Goal: Check status: Check status

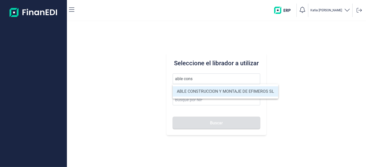
type input "ABLE CONSTRUCCION Y MONTAJE DE EFIMEROS SL"
type input "B85402501"
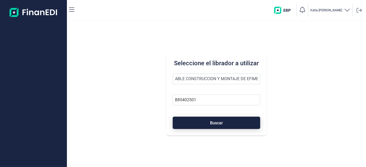
type input "ABLE CONSTRUCCION Y MONTAJE DE EFIMEROS SL"
click at [215, 117] on button "Buscar" at bounding box center [216, 123] width 87 height 12
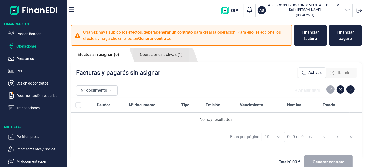
click at [339, 73] on span "Historial" at bounding box center [343, 73] width 15 height 6
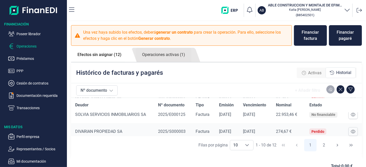
scroll to position [29, 0]
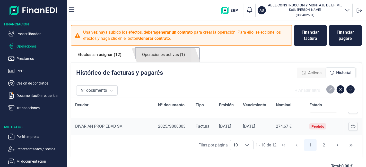
click at [162, 55] on link "Operaciones activas (1)" at bounding box center [164, 55] width 56 height 14
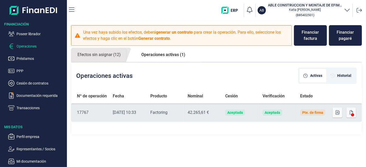
click at [352, 116] on icon at bounding box center [352, 114] width 3 height 3
click at [339, 115] on button "button" at bounding box center [337, 113] width 10 height 10
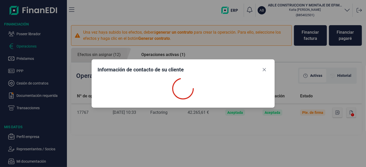
select select "ES"
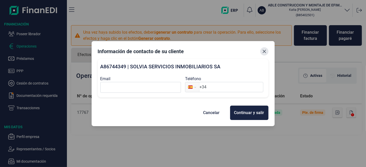
click at [264, 50] on icon "Close" at bounding box center [264, 51] width 4 height 4
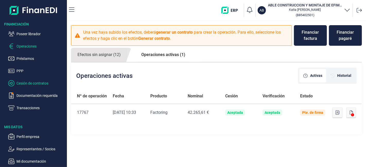
click at [26, 84] on p "Cesión de contratos" at bounding box center [40, 83] width 48 height 6
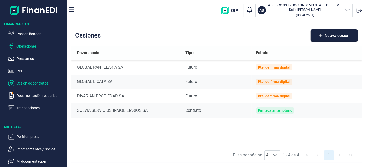
click at [31, 46] on p "Operaciones" at bounding box center [40, 46] width 48 height 6
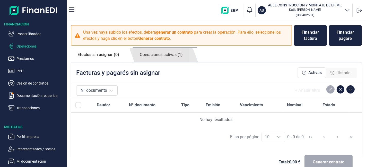
click at [168, 56] on link "Operaciones activas (1)" at bounding box center [161, 55] width 56 height 14
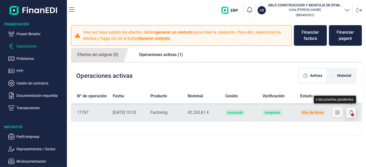
click at [350, 112] on icon "button" at bounding box center [351, 113] width 3 height 4
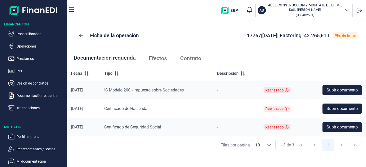
click at [191, 59] on span "Contrato" at bounding box center [190, 58] width 21 height 5
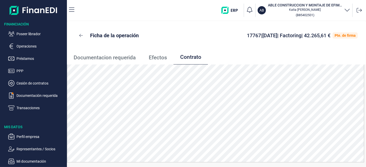
scroll to position [11, 0]
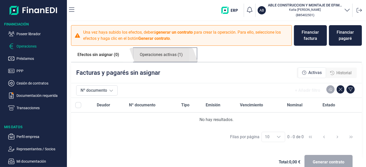
click at [162, 58] on link "Operaciones activas (1)" at bounding box center [161, 55] width 56 height 14
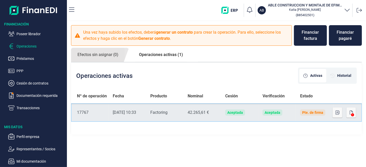
click at [310, 113] on div "Pte. de firma" at bounding box center [312, 113] width 21 height 4
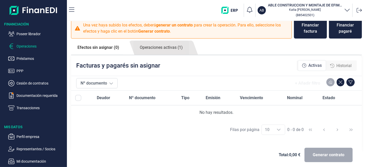
scroll to position [11, 0]
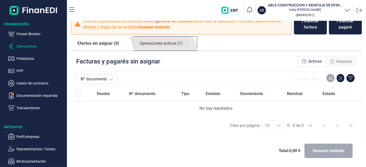
click at [161, 41] on link "Operaciones activas (1)" at bounding box center [161, 44] width 56 height 14
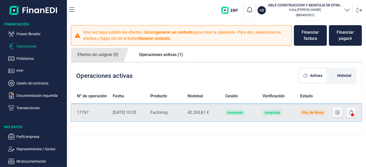
click at [314, 113] on div "Pte. de firma" at bounding box center [312, 113] width 21 height 4
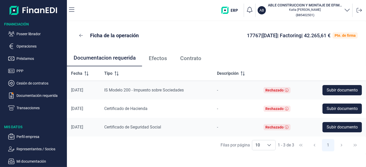
click at [157, 57] on span "Efectos" at bounding box center [158, 58] width 18 height 5
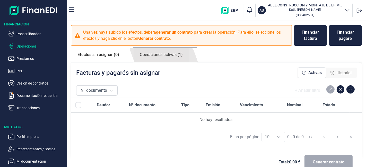
click at [151, 52] on link "Operaciones activas (1)" at bounding box center [161, 55] width 56 height 14
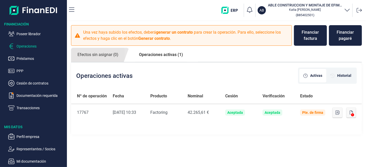
click at [157, 53] on link "Operaciones activas (1)" at bounding box center [160, 55] width 57 height 14
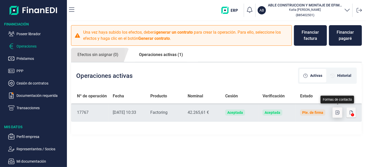
click at [337, 113] on icon "button" at bounding box center [337, 113] width 4 height 4
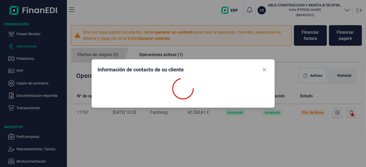
select select "ES"
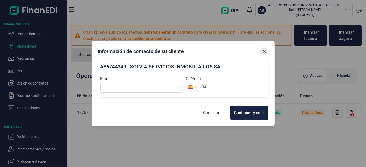
click at [263, 52] on icon "Close" at bounding box center [264, 51] width 4 height 4
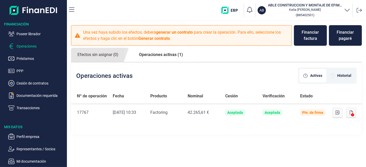
click at [158, 55] on link "Operaciones activas (1)" at bounding box center [160, 55] width 57 height 14
click at [163, 53] on link "Operaciones activas (1)" at bounding box center [160, 55] width 57 height 14
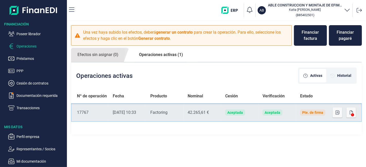
click at [319, 112] on div "Pte. de firma" at bounding box center [312, 113] width 21 height 4
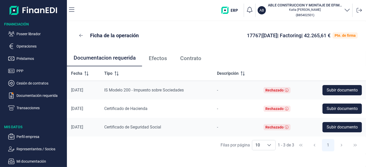
click at [193, 60] on span "Contrato" at bounding box center [190, 58] width 21 height 5
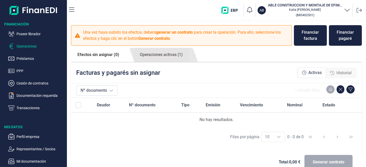
click at [97, 55] on link "Efectos sin asignar (0)" at bounding box center [98, 55] width 55 height 14
click at [311, 68] on div "Activas" at bounding box center [312, 72] width 28 height 11
click at [339, 74] on span "Historial" at bounding box center [343, 73] width 15 height 6
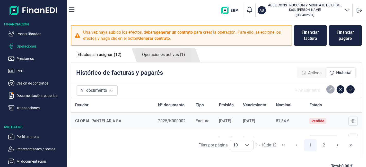
click at [325, 137] on div "Filas por página 10 10 10 1 - 10 de 12 1 2" at bounding box center [216, 145] width 291 height 18
click at [325, 135] on div "No financiable" at bounding box center [323, 138] width 28 height 6
click at [348, 134] on button at bounding box center [352, 138] width 9 height 9
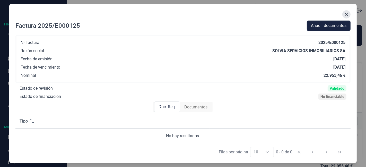
click at [346, 14] on icon "Close" at bounding box center [346, 14] width 3 height 3
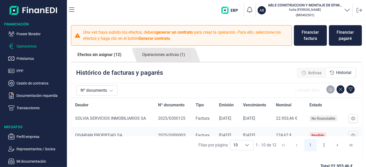
scroll to position [29, 0]
